Goal: Task Accomplishment & Management: Use online tool/utility

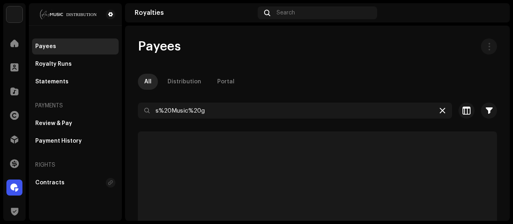
click at [440, 107] on icon at bounding box center [443, 110] width 6 height 6
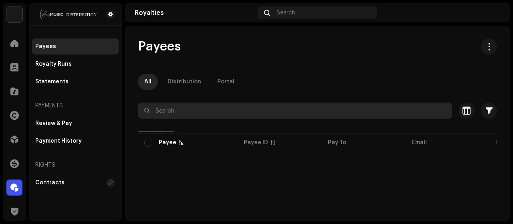
click at [345, 114] on input "text" at bounding box center [295, 111] width 314 height 16
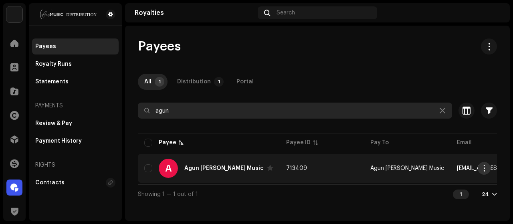
type input "agun"
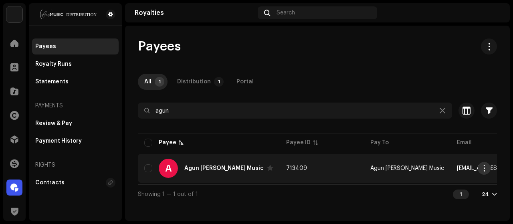
click at [484, 166] on span "button" at bounding box center [485, 168] width 6 height 6
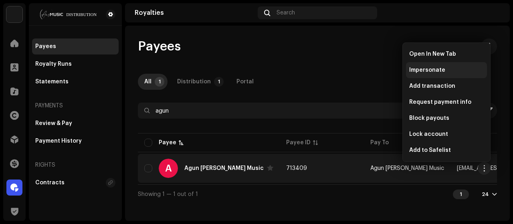
click at [436, 65] on div "Impersonate" at bounding box center [446, 70] width 81 height 16
